Goal: Find specific page/section: Find specific page/section

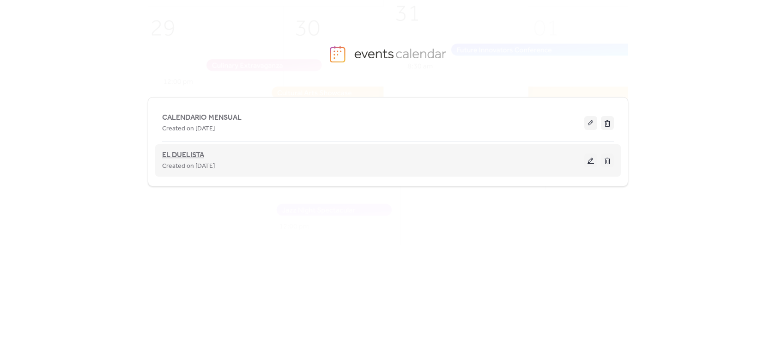
click at [169, 158] on span "EL DUELISTA" at bounding box center [183, 155] width 42 height 11
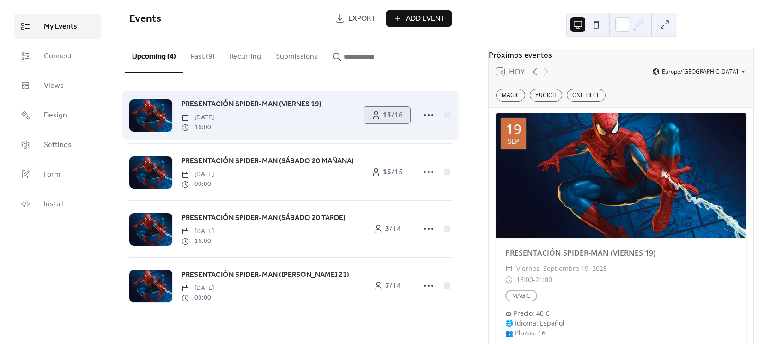
click at [388, 112] on b "13" at bounding box center [387, 115] width 8 height 14
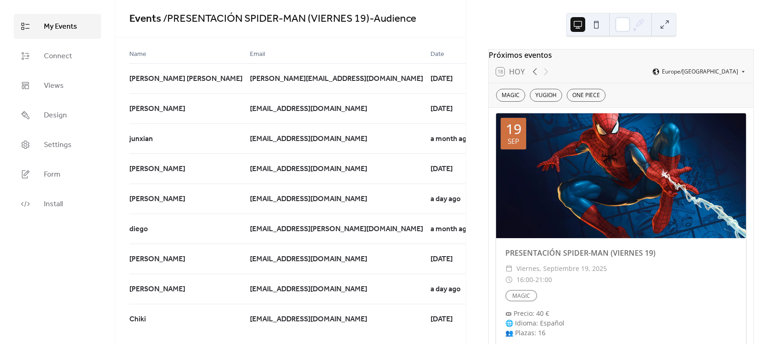
scroll to position [91, 0]
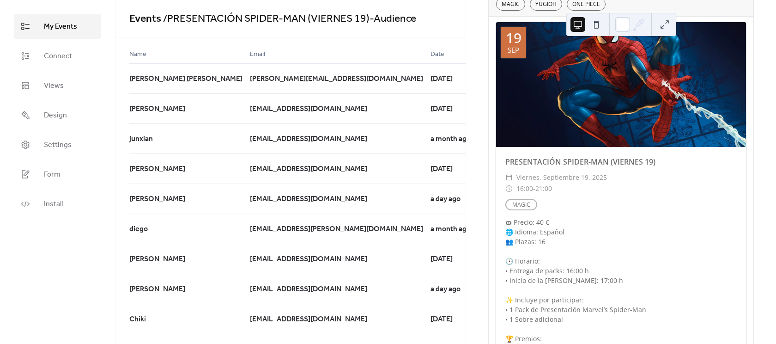
click at [77, 22] on link "My Events" at bounding box center [57, 26] width 87 height 25
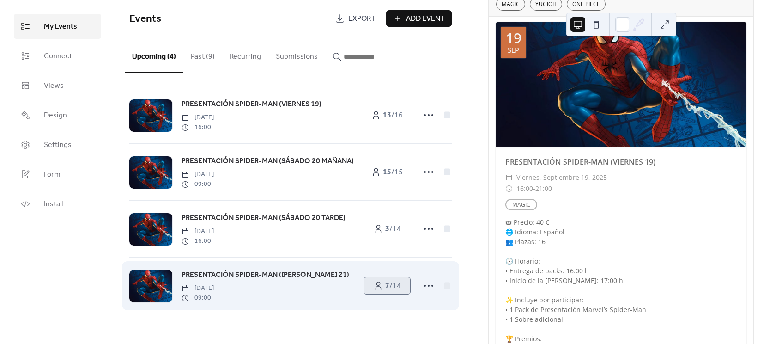
click at [388, 286] on span "7 / 14" at bounding box center [393, 285] width 16 height 11
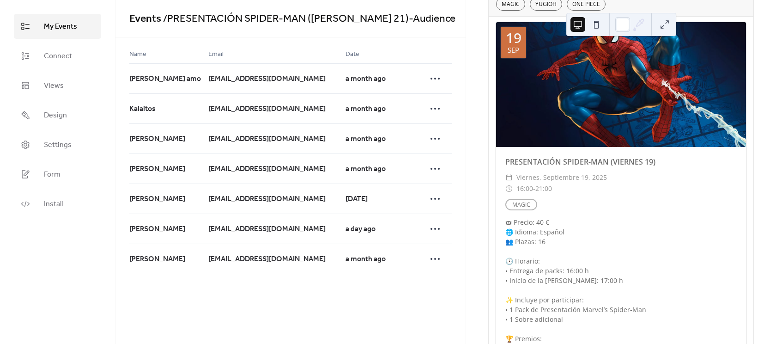
click at [58, 24] on span "My Events" at bounding box center [60, 26] width 33 height 11
